Goal: Find specific page/section: Find specific page/section

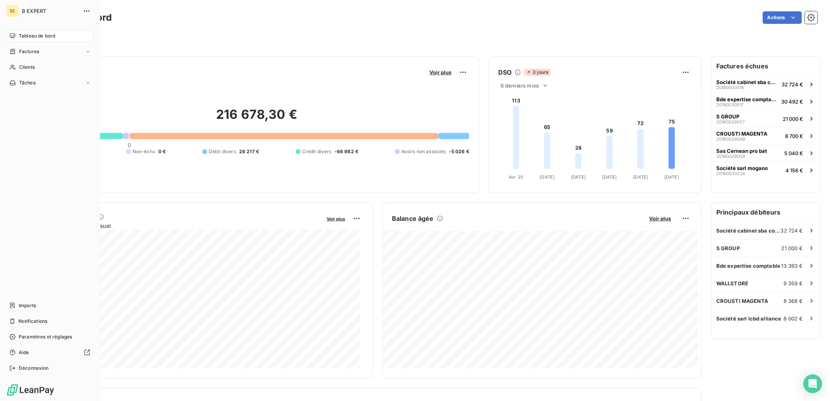
click at [38, 64] on div "Clients" at bounding box center [49, 67] width 87 height 13
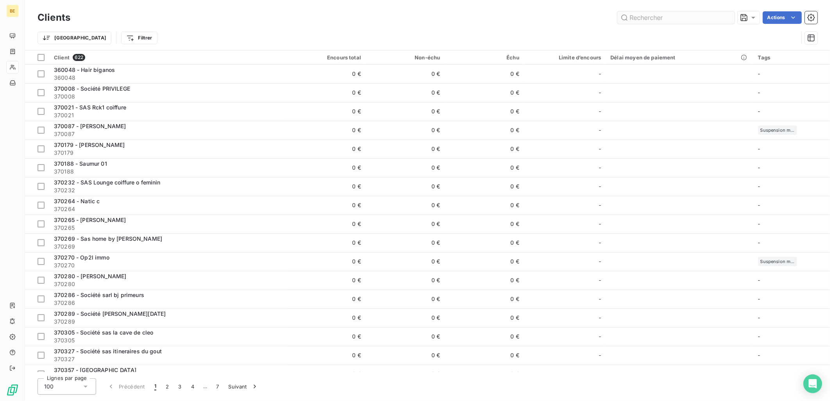
click at [646, 19] on input "text" at bounding box center [675, 17] width 117 height 13
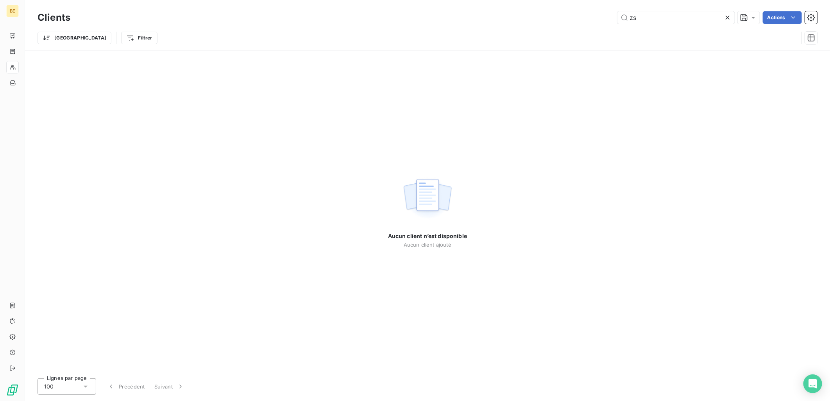
drag, startPoint x: 662, startPoint y: 18, endPoint x: 622, endPoint y: 10, distance: 40.3
click at [622, 10] on div "Clients zs Actions" at bounding box center [428, 17] width 780 height 16
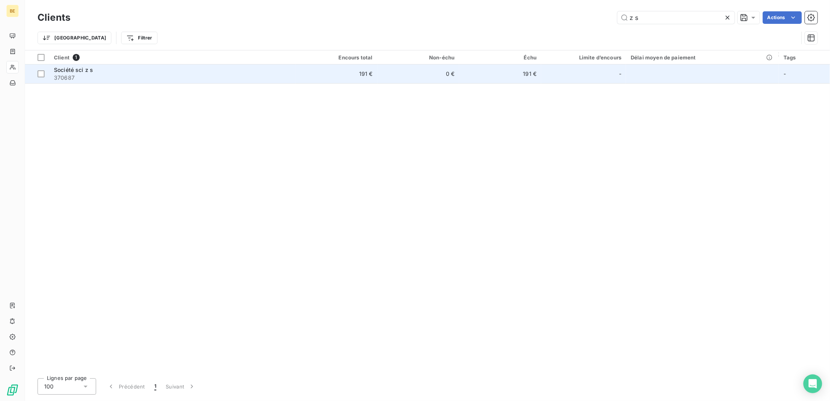
type input "z s"
click at [259, 77] on span "370687" at bounding box center [172, 78] width 237 height 8
